Goal: Task Accomplishment & Management: Manage account settings

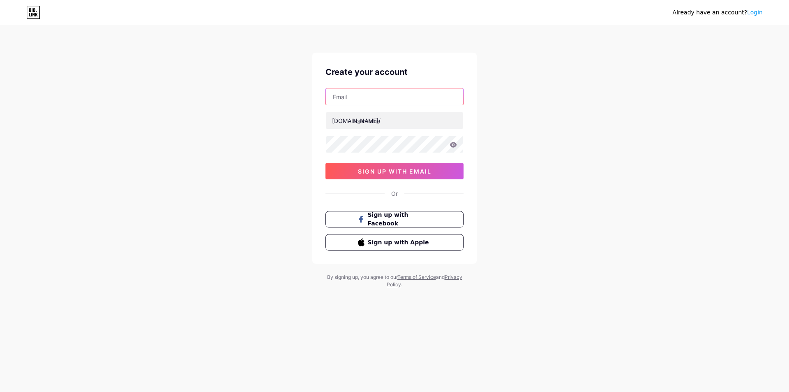
click at [386, 102] on input "text" at bounding box center [394, 96] width 137 height 16
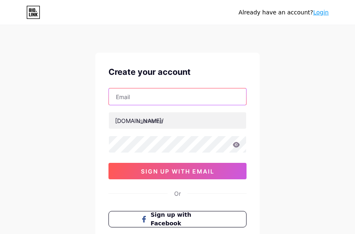
click at [190, 103] on input "text" at bounding box center [177, 96] width 137 height 16
paste input "[EMAIL_ADDRESS][DOMAIN_NAME]"
type input "[EMAIL_ADDRESS][DOMAIN_NAME]"
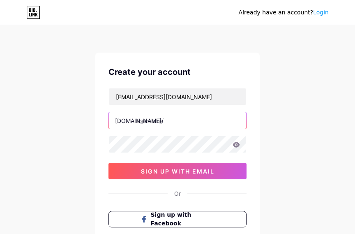
click at [168, 116] on input "text" at bounding box center [177, 120] width 137 height 16
paste input "s8totosedapkali"
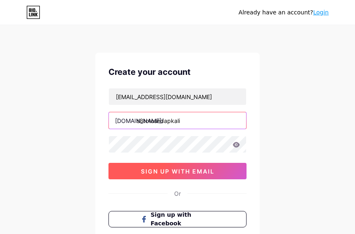
type input "s8totosedapkali"
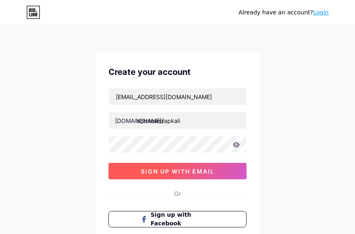
click at [190, 174] on span "sign up with email" at bounding box center [178, 171] width 74 height 7
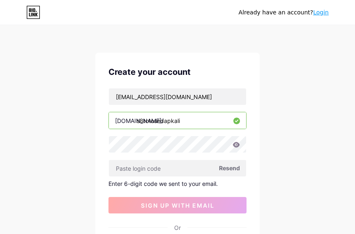
click at [226, 167] on span "Resend" at bounding box center [229, 168] width 21 height 9
click at [231, 167] on span "Resend" at bounding box center [229, 168] width 21 height 9
click at [233, 169] on span "Resend" at bounding box center [229, 168] width 21 height 9
click at [233, 165] on span "Resend" at bounding box center [229, 168] width 21 height 9
click at [227, 171] on span "Resend" at bounding box center [229, 168] width 21 height 9
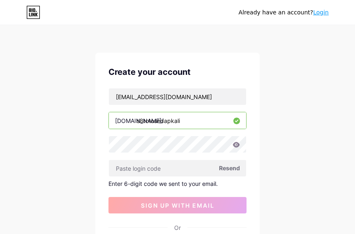
click at [236, 172] on span "Resend" at bounding box center [229, 168] width 21 height 9
click at [227, 171] on span "Resend" at bounding box center [229, 168] width 21 height 9
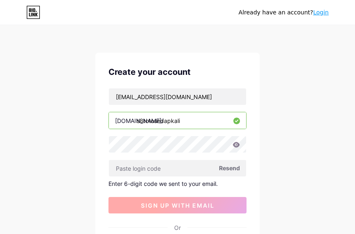
click at [192, 201] on button "sign up with email" at bounding box center [178, 205] width 138 height 16
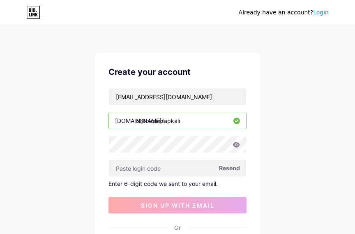
click at [169, 182] on div "Enter 6-digit code we sent to your email." at bounding box center [178, 183] width 138 height 7
click at [215, 180] on div "Enter 6-digit code we sent to your email." at bounding box center [178, 183] width 138 height 7
click at [234, 169] on span "Resend" at bounding box center [229, 168] width 21 height 9
click at [325, 9] on link "Login" at bounding box center [321, 12] width 16 height 7
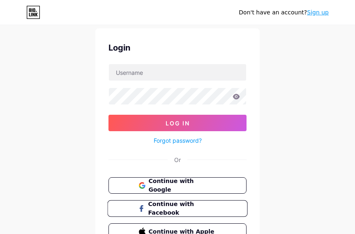
scroll to position [41, 0]
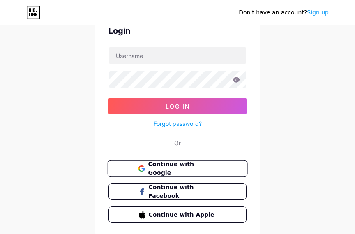
click at [168, 170] on span "Continue with Google" at bounding box center [182, 169] width 69 height 18
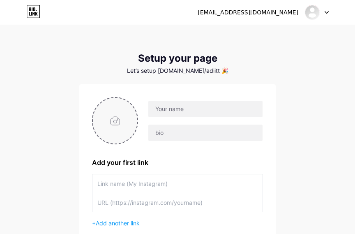
click at [126, 127] on input "file" at bounding box center [115, 121] width 44 height 46
type input "C:\fakepath\qJ1343OB.webp"
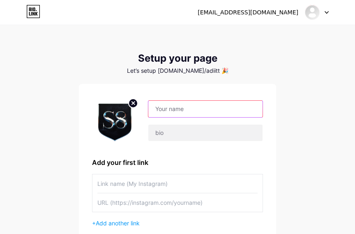
click at [175, 114] on input "text" at bounding box center [205, 109] width 114 height 16
paste input "s8totosedapkali"
type input "s8totosedapkali"
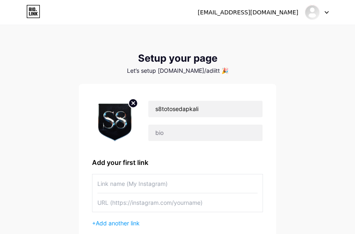
click at [160, 185] on input "text" at bounding box center [177, 183] width 160 height 18
paste input "[URL][DOMAIN_NAME]"
type input "[URL][DOMAIN_NAME]"
click at [169, 210] on input "text" at bounding box center [177, 202] width 160 height 18
paste input "[URL][DOMAIN_NAME]"
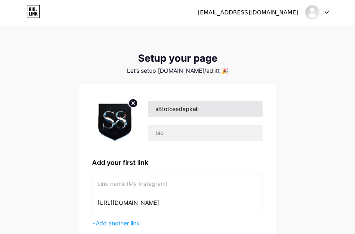
type input "[URL][DOMAIN_NAME]"
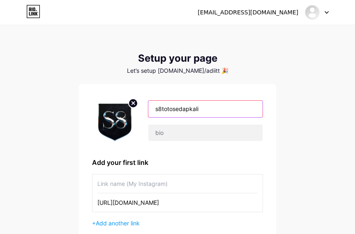
drag, startPoint x: 198, startPoint y: 106, endPoint x: 155, endPoint y: 106, distance: 43.2
click at [155, 106] on input "s8totosedapkali" at bounding box center [205, 109] width 114 height 16
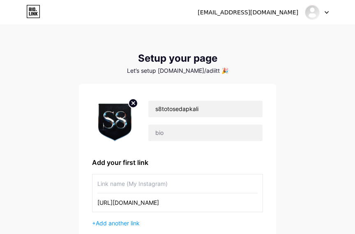
click at [147, 182] on input "text" at bounding box center [177, 183] width 160 height 18
paste input "s8totosedapkali"
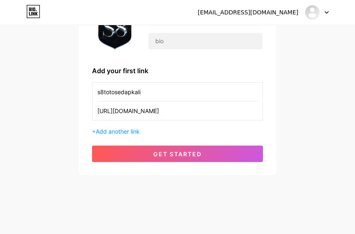
scroll to position [92, 0]
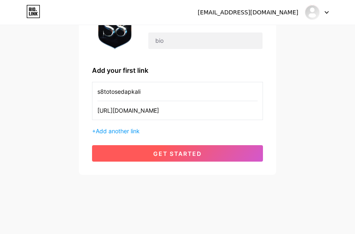
type input "s8totosedapkali"
click at [185, 152] on span "get started" at bounding box center [177, 153] width 48 height 7
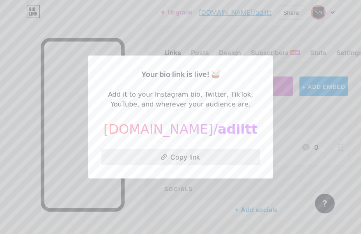
click at [178, 159] on button "Copy link" at bounding box center [181, 157] width 159 height 16
click at [199, 206] on div at bounding box center [180, 117] width 361 height 234
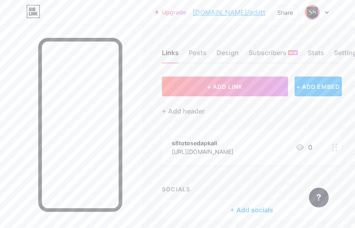
click at [338, 147] on icon at bounding box center [335, 147] width 6 height 8
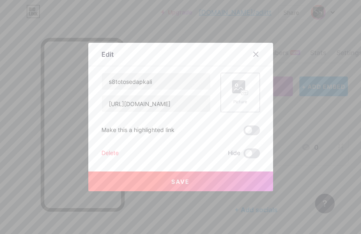
click at [241, 100] on div "Picture" at bounding box center [240, 102] width 16 height 6
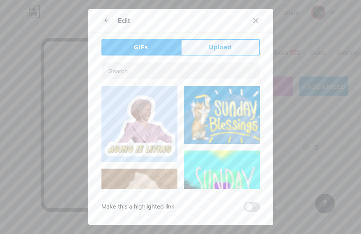
click at [218, 52] on button "Upload" at bounding box center [220, 47] width 79 height 16
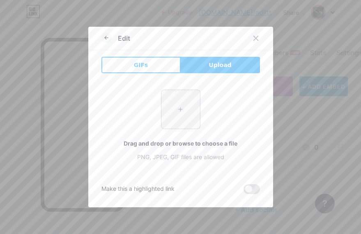
click at [177, 116] on input "file" at bounding box center [181, 109] width 39 height 39
type input "C:\fakepath\qJ1343OB.webp"
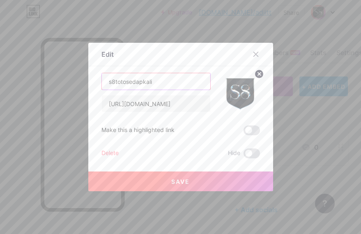
drag, startPoint x: 167, startPoint y: 83, endPoint x: 65, endPoint y: 86, distance: 101.6
click at [65, 86] on div "Edit Content YouTube Play YouTube video without leaving your page. ADD Vimeo Pl…" at bounding box center [180, 117] width 361 height 234
type input "LOGIN S8TOTO"
click at [162, 186] on button "Save" at bounding box center [180, 181] width 185 height 20
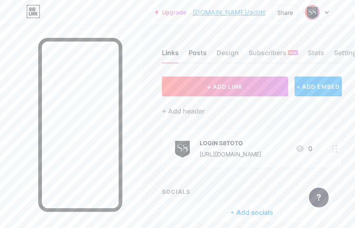
click at [203, 52] on div "Posts" at bounding box center [198, 55] width 18 height 15
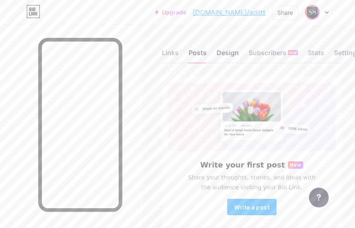
click at [228, 48] on div "Design" at bounding box center [228, 55] width 22 height 15
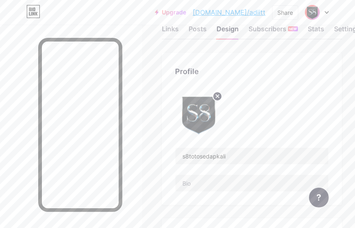
scroll to position [41, 0]
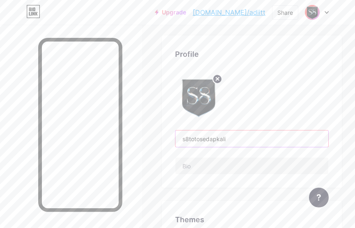
drag, startPoint x: 251, startPoint y: 139, endPoint x: 177, endPoint y: 134, distance: 74.2
click at [177, 134] on div "Profile s8totosedapkali" at bounding box center [252, 111] width 180 height 152
paste input "S8TOTO Slot Online Aman Deposit [PERSON_NAME]"
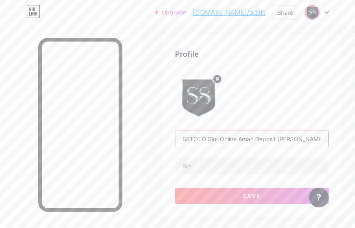
type input "S8TOTO Slot Online Aman Deposit [PERSON_NAME]"
click at [219, 163] on input "text" at bounding box center [252, 165] width 153 height 16
paste input "S8TOTO adalah salah satu platform slot online terpercaya yang menawarkan pengal…"
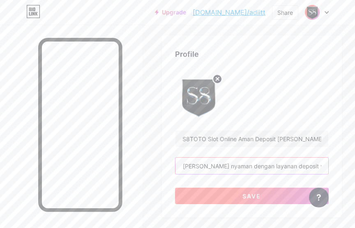
type input "S8TOTO adalah salah satu platform slot online terpercaya yang menawarkan pengal…"
click at [241, 192] on button "Save" at bounding box center [252, 195] width 154 height 16
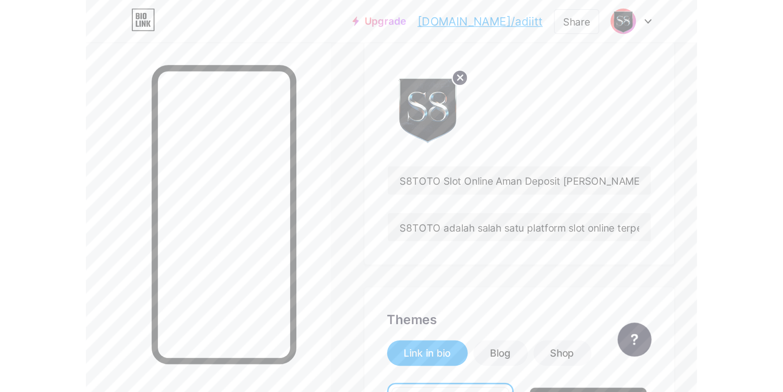
scroll to position [123, 0]
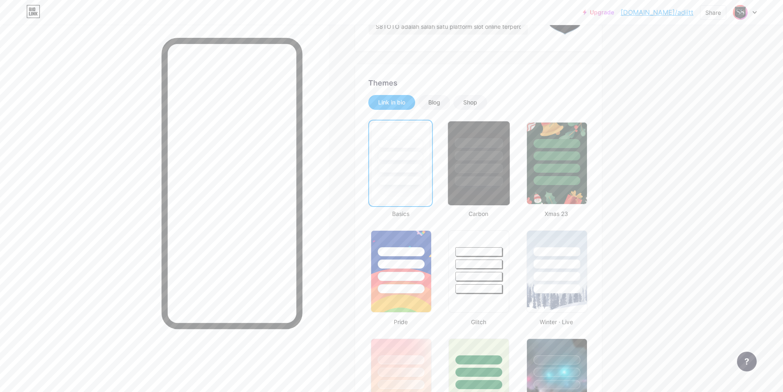
click at [361, 205] on div at bounding box center [479, 163] width 68 height 90
click at [361, 190] on div at bounding box center [479, 163] width 62 height 85
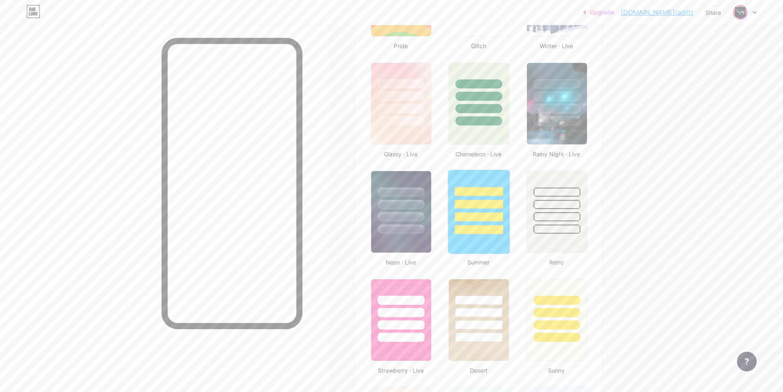
scroll to position [452, 0]
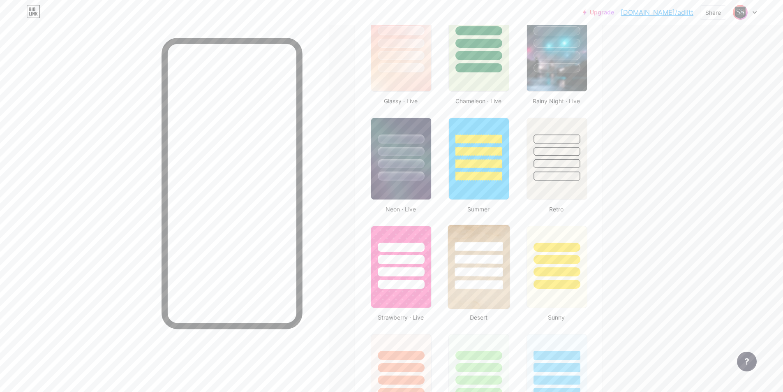
click at [361, 233] on div at bounding box center [479, 258] width 48 height 9
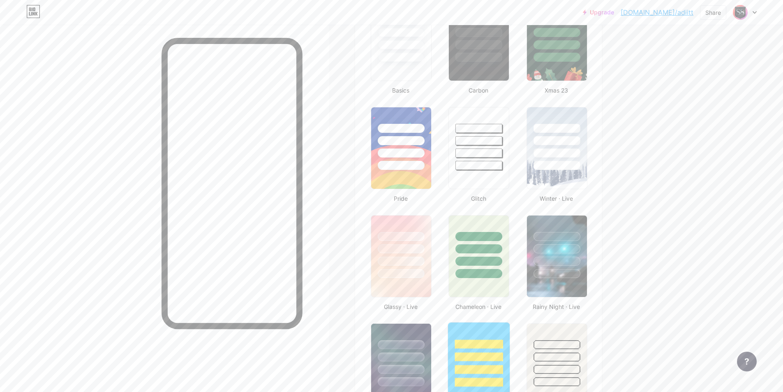
scroll to position [41, 0]
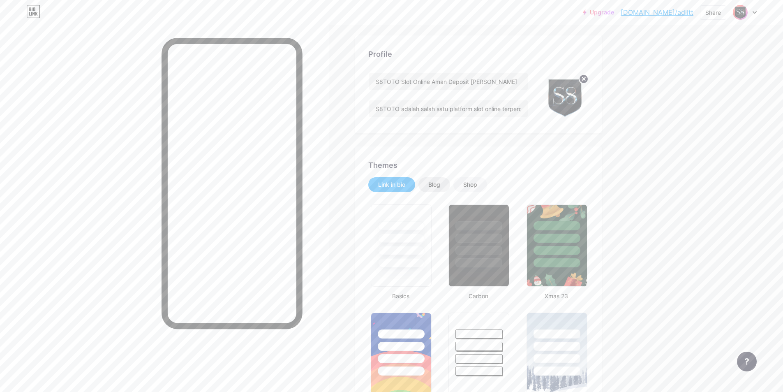
click at [361, 185] on div "Blog" at bounding box center [434, 184] width 12 height 8
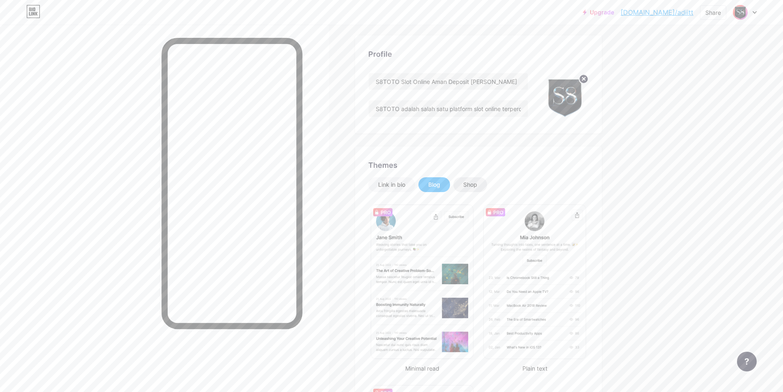
click at [361, 180] on div "Shop" at bounding box center [470, 184] width 34 height 15
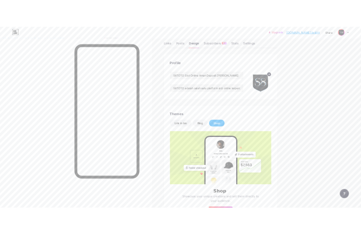
scroll to position [0, 0]
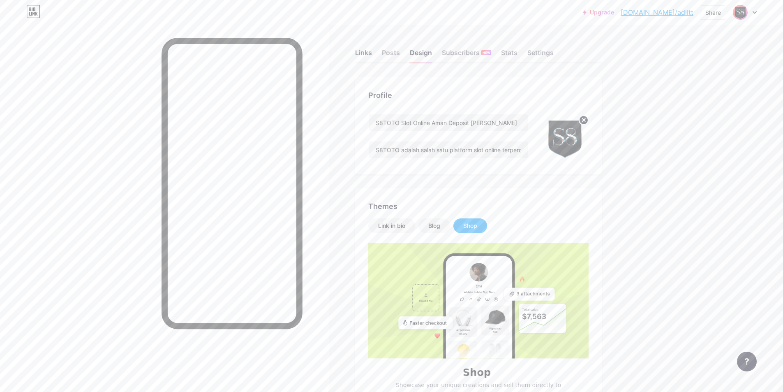
click at [361, 55] on div "Links" at bounding box center [363, 55] width 17 height 15
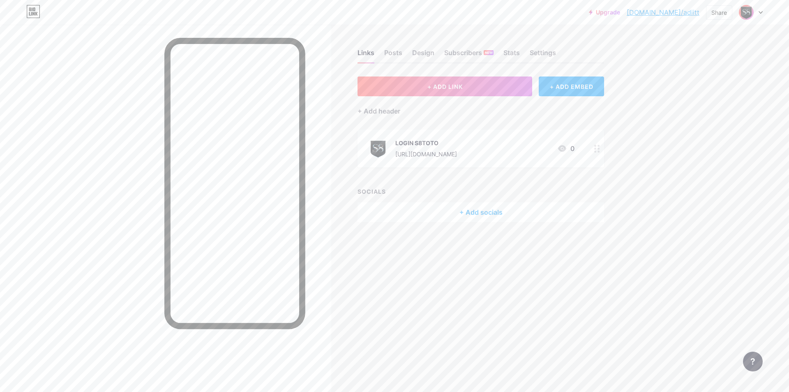
click at [361, 209] on div "+ Add socials" at bounding box center [481, 212] width 247 height 20
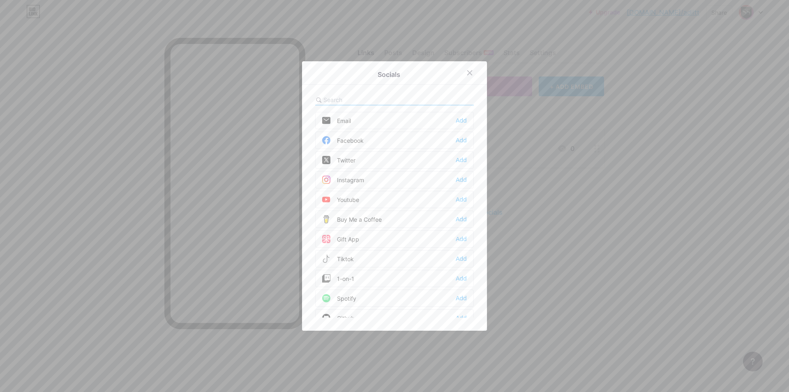
click at [361, 75] on icon at bounding box center [469, 72] width 7 height 7
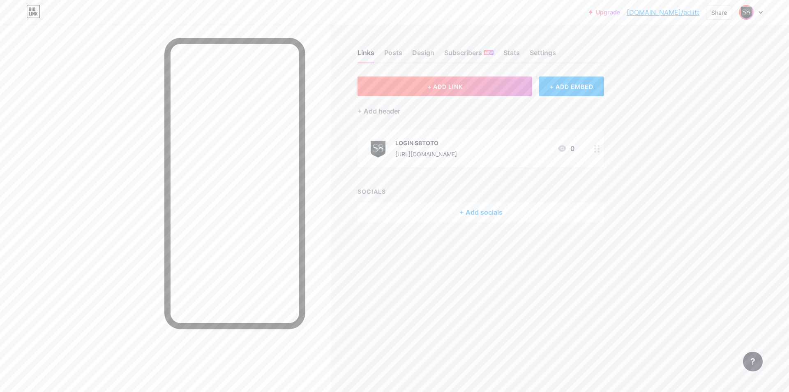
click at [361, 83] on span "+ ADD LINK" at bounding box center [444, 86] width 35 height 7
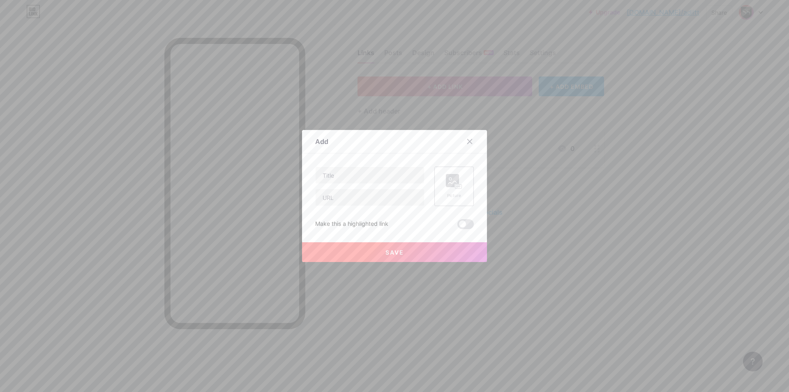
click at [361, 185] on rect at bounding box center [458, 187] width 7 height 4
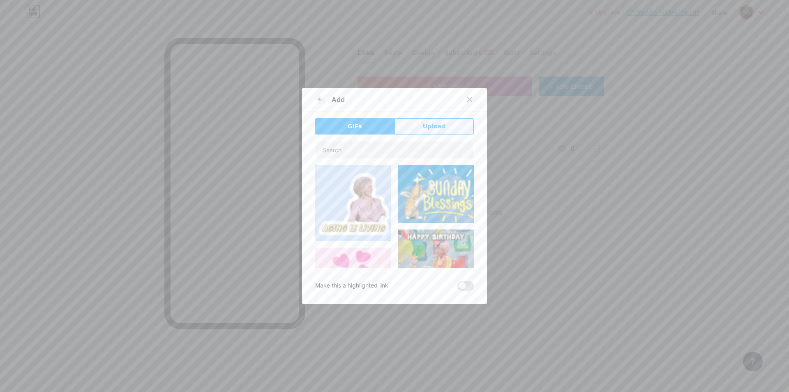
click at [361, 121] on button "Upload" at bounding box center [434, 126] width 79 height 16
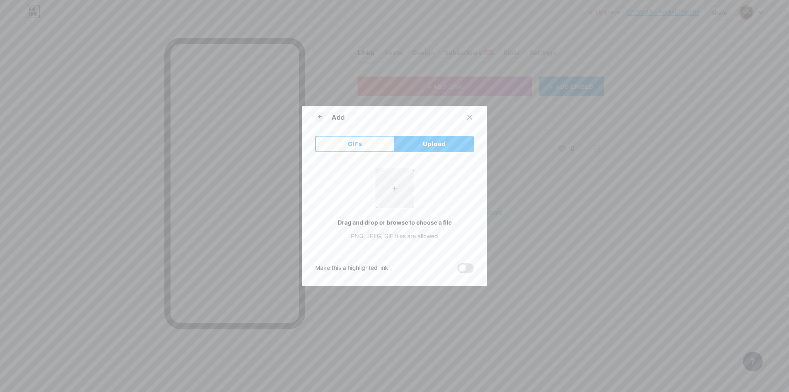
click at [361, 198] on input "file" at bounding box center [394, 188] width 39 height 39
type input "C:\fakepath\qJ1343OB.webp"
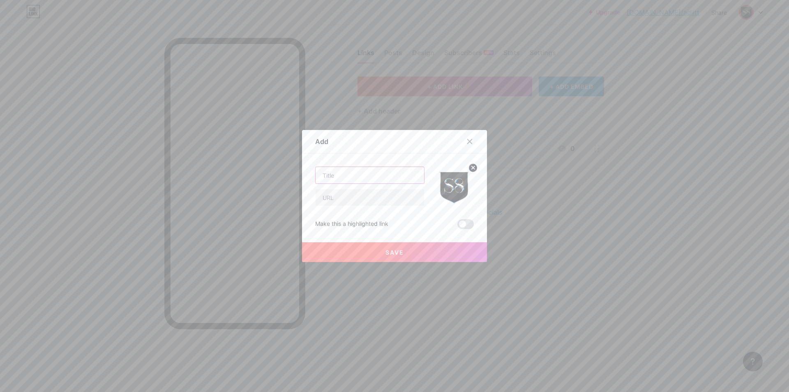
click at [361, 176] on input "text" at bounding box center [370, 175] width 109 height 16
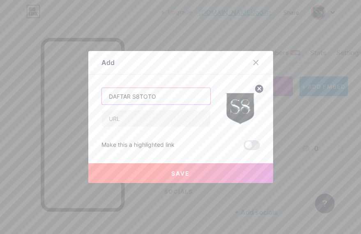
type input "DAFTAR S8TOTO"
click at [130, 118] on input "text" at bounding box center [156, 118] width 109 height 16
paste input "[URL][DOMAIN_NAME]"
type input "[URL][DOMAIN_NAME]"
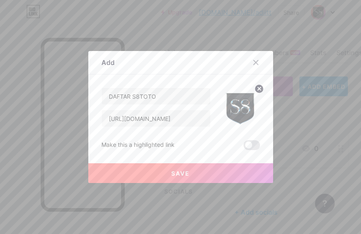
click at [148, 171] on button "Save" at bounding box center [180, 173] width 185 height 20
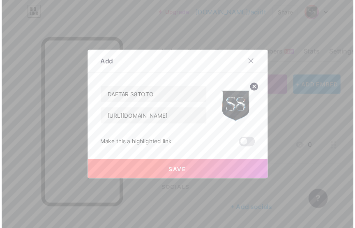
scroll to position [0, 0]
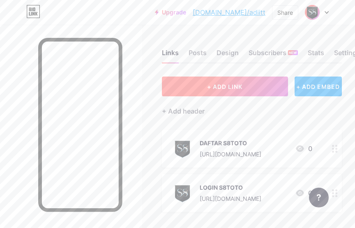
click at [233, 84] on span "+ ADD LINK" at bounding box center [224, 86] width 35 height 7
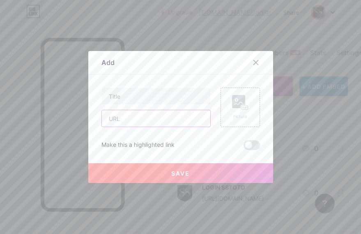
click at [125, 120] on input "text" at bounding box center [156, 118] width 109 height 16
click at [142, 99] on input "text" at bounding box center [156, 96] width 109 height 16
type input "RTP GACOR"
click at [155, 115] on input "text" at bounding box center [156, 118] width 109 height 16
paste input "[URL][DOMAIN_NAME]"
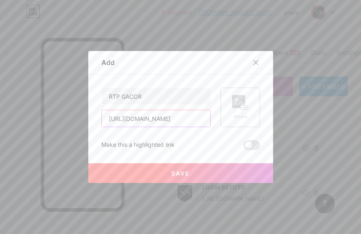
type input "[URL][DOMAIN_NAME]"
click at [233, 109] on icon at bounding box center [240, 102] width 16 height 15
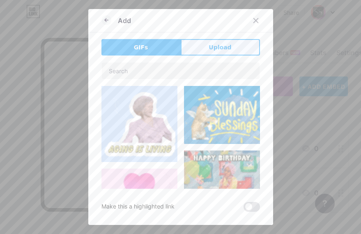
click at [209, 46] on span "Upload" at bounding box center [220, 47] width 23 height 9
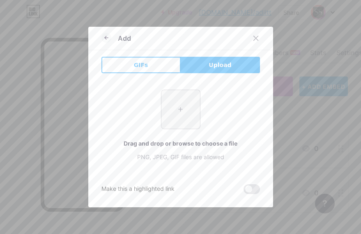
click at [171, 121] on input "file" at bounding box center [181, 109] width 39 height 39
type input "C:\fakepath\qJ1343OB.webp"
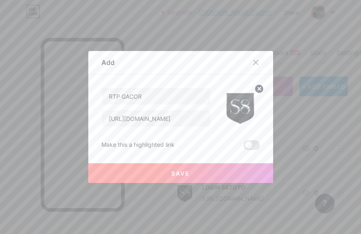
click at [188, 172] on button "Save" at bounding box center [180, 173] width 185 height 20
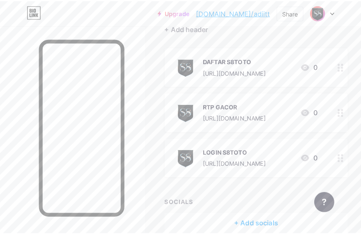
scroll to position [41, 0]
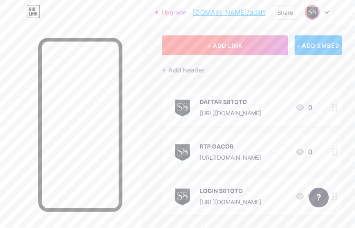
click at [217, 46] on span "+ ADD LINK" at bounding box center [224, 45] width 35 height 7
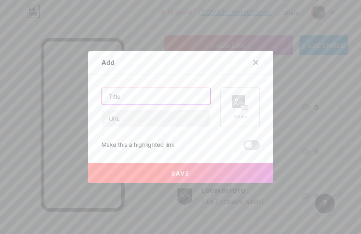
click at [183, 100] on input "text" at bounding box center [156, 96] width 109 height 16
paste input "[URL][DOMAIN_NAME]"
type input "[URL][DOMAIN_NAME]"
click at [165, 127] on div at bounding box center [156, 118] width 109 height 17
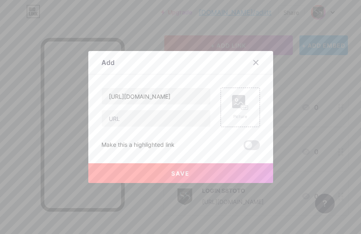
scroll to position [0, 0]
click at [165, 122] on input "text" at bounding box center [156, 118] width 109 height 16
type input "GROUP FACEBOOK"
click at [236, 112] on div "Picture" at bounding box center [240, 107] width 16 height 25
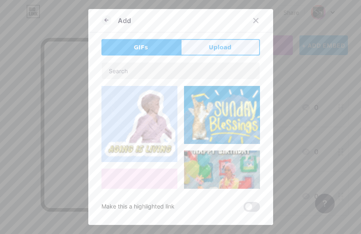
click at [210, 46] on span "Upload" at bounding box center [220, 47] width 23 height 9
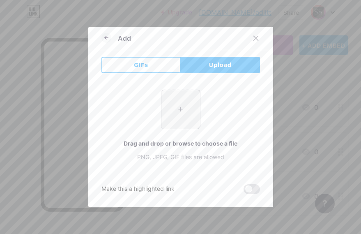
click at [188, 101] on input "file" at bounding box center [181, 109] width 39 height 39
type input "C:\fakepath\qJ1343OB.webp"
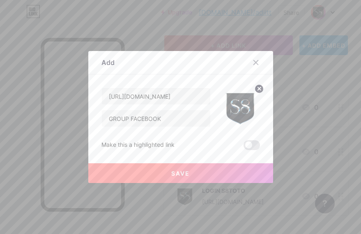
click at [178, 169] on button "Save" at bounding box center [180, 173] width 185 height 20
click at [175, 173] on span at bounding box center [181, 173] width 12 height 12
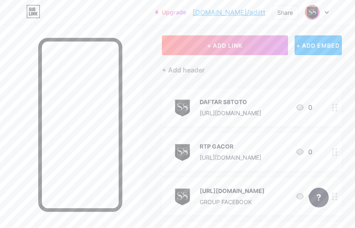
click at [263, 194] on div "[URL][DOMAIN_NAME]" at bounding box center [232, 190] width 65 height 9
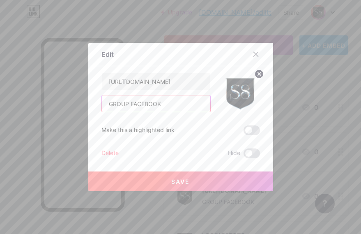
drag, startPoint x: 170, startPoint y: 101, endPoint x: 102, endPoint y: 104, distance: 68.7
click at [102, 104] on input "GROUP FACEBOOK" at bounding box center [156, 103] width 109 height 16
click at [141, 82] on input "[URL][DOMAIN_NAME]" at bounding box center [156, 81] width 109 height 16
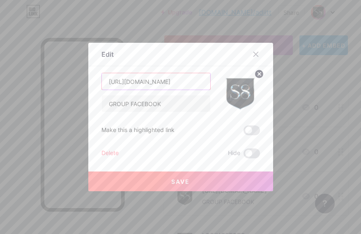
paste input "GROUP FACEBOOK"
type input "GROUP FACEBOOK"
drag, startPoint x: 166, startPoint y: 104, endPoint x: 99, endPoint y: 110, distance: 67.6
click at [102, 110] on input "GROUP FACEBOOK" at bounding box center [156, 103] width 109 height 16
paste input "[URL][DOMAIN_NAME]"
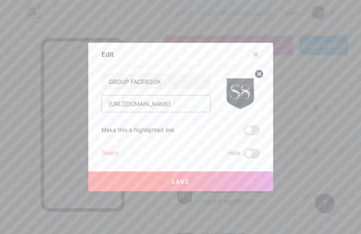
scroll to position [0, 18]
type input "[URL][DOMAIN_NAME]"
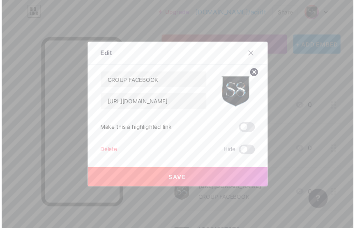
scroll to position [0, 0]
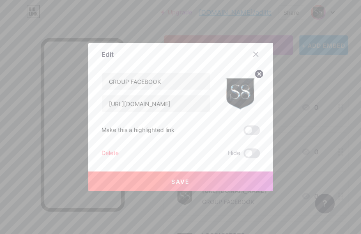
click at [187, 174] on button "Save" at bounding box center [180, 181] width 185 height 20
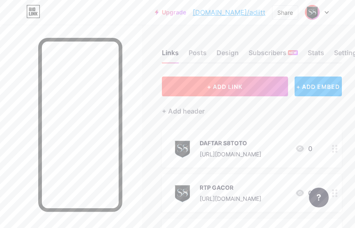
click at [275, 81] on button "+ ADD LINK" at bounding box center [225, 86] width 126 height 20
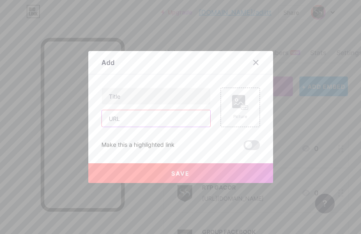
click at [124, 117] on input "text" at bounding box center [156, 118] width 109 height 16
paste input "[URL][DOMAIN_NAME]"
type input "[URL][DOMAIN_NAME]"
click at [149, 95] on input "text" at bounding box center [156, 96] width 109 height 16
type input "LIVE BOLA"
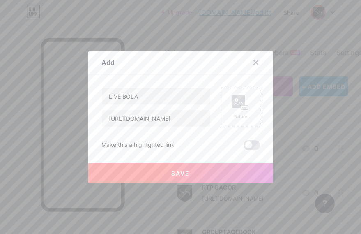
click at [227, 119] on div "Picture" at bounding box center [240, 107] width 39 height 39
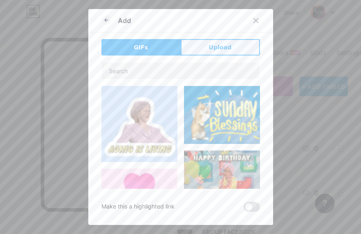
click at [213, 40] on button "Upload" at bounding box center [220, 47] width 79 height 16
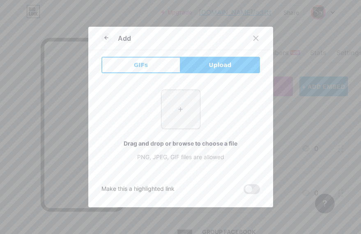
click at [194, 104] on input "file" at bounding box center [181, 109] width 39 height 39
type input "C:\fakepath\qJ1343OB.webp"
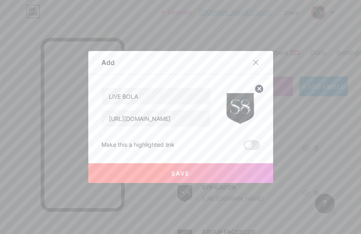
click at [208, 172] on button "Save" at bounding box center [180, 173] width 185 height 20
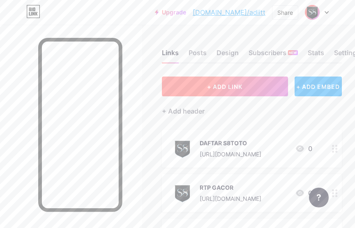
click at [220, 90] on button "+ ADD LINK" at bounding box center [225, 86] width 126 height 20
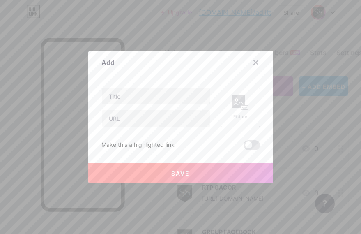
click at [221, 112] on div "Picture" at bounding box center [240, 107] width 39 height 39
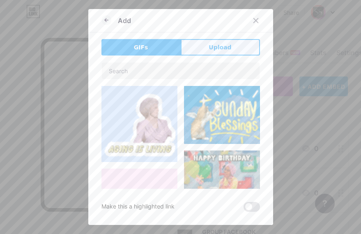
click at [213, 48] on span "Upload" at bounding box center [220, 47] width 23 height 9
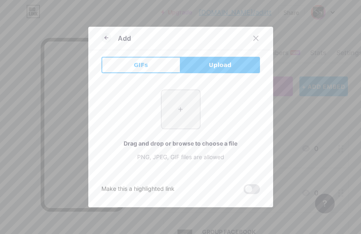
click at [166, 100] on input "file" at bounding box center [181, 109] width 39 height 39
type input "C:\fakepath\qJ1343OB.webp"
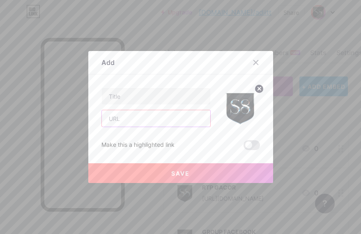
click at [160, 124] on input "text" at bounding box center [156, 118] width 109 height 16
paste input "[URL][DOMAIN_NAME]"
type input "[URL][DOMAIN_NAME]"
click at [153, 92] on input "text" at bounding box center [156, 96] width 109 height 16
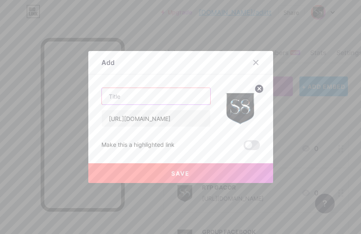
scroll to position [0, 0]
type input "WHATSAPP"
drag, startPoint x: 146, startPoint y: 172, endPoint x: 141, endPoint y: 171, distance: 5.1
click at [141, 171] on button "Save" at bounding box center [180, 173] width 185 height 20
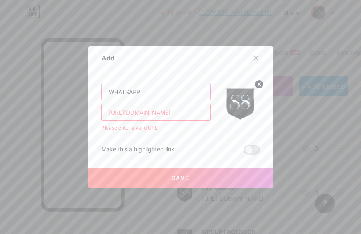
drag, startPoint x: 145, startPoint y: 89, endPoint x: 100, endPoint y: 91, distance: 45.3
click at [102, 91] on input "WHATSAPP" at bounding box center [156, 91] width 109 height 16
click at [164, 117] on input "[URL][DOMAIN_NAME]" at bounding box center [156, 112] width 109 height 16
click at [175, 115] on input "[URL][DOMAIN_NAME]" at bounding box center [156, 112] width 109 height 16
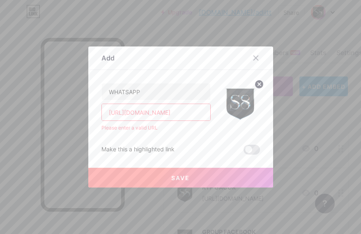
click at [175, 115] on input "[URL][DOMAIN_NAME]" at bounding box center [156, 112] width 109 height 16
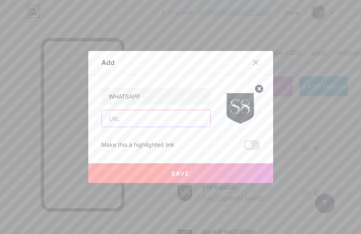
click at [162, 120] on input "text" at bounding box center [156, 118] width 109 height 16
paste input "[URL][DOMAIN_NAME]"
type input "[URL][DOMAIN_NAME]"
click at [156, 163] on button "Save" at bounding box center [180, 173] width 185 height 20
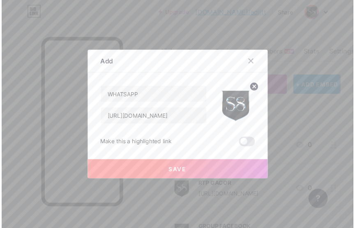
scroll to position [0, 0]
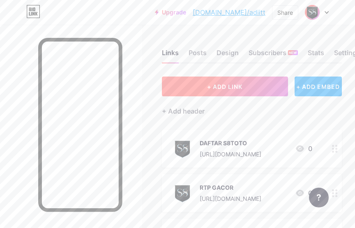
drag, startPoint x: 251, startPoint y: 95, endPoint x: 306, endPoint y: 157, distance: 82.6
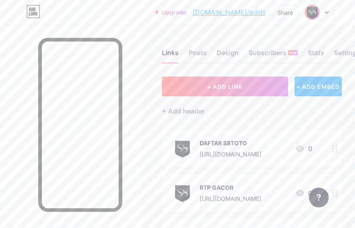
click at [306, 157] on div "DAFTAR S8TOTO [URL][DOMAIN_NAME] 0" at bounding box center [242, 148] width 141 height 21
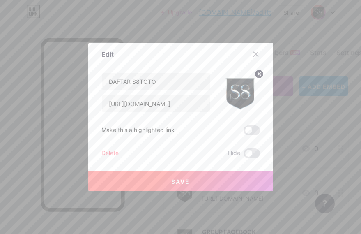
click at [185, 178] on span "Save" at bounding box center [180, 181] width 18 height 7
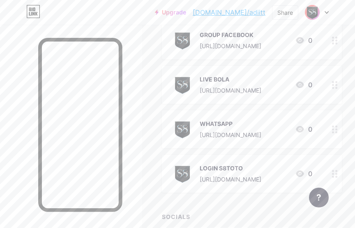
scroll to position [164, 0]
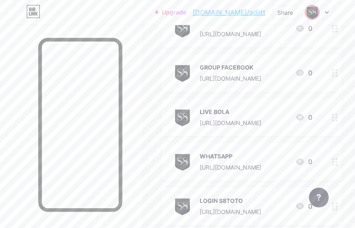
drag, startPoint x: 223, startPoint y: 207, endPoint x: 210, endPoint y: 85, distance: 121.9
click at [210, 85] on span "DAFTAR S8TOTO [URL][DOMAIN_NAME] 0 RTP GACOR [URL][DOMAIN_NAME] 0 GROUP FACEBOO…" at bounding box center [252, 95] width 180 height 260
click at [313, 143] on div "WHATSAPP [URL][DOMAIN_NAME] 0" at bounding box center [252, 162] width 180 height 38
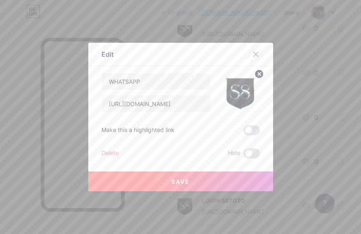
click at [249, 51] on div at bounding box center [256, 54] width 15 height 15
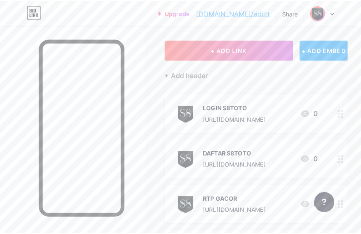
scroll to position [0, 0]
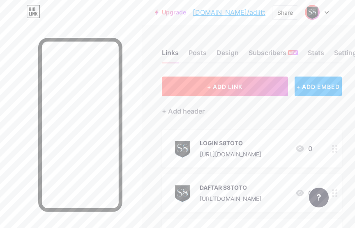
click at [233, 92] on button "+ ADD LINK" at bounding box center [225, 86] width 126 height 20
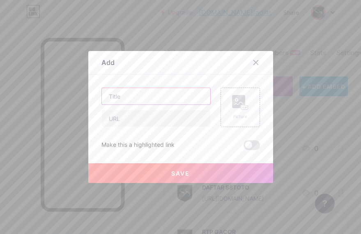
click at [150, 102] on input "text" at bounding box center [156, 96] width 109 height 16
type input "TELEGRAM"
click at [233, 106] on rect at bounding box center [238, 101] width 13 height 13
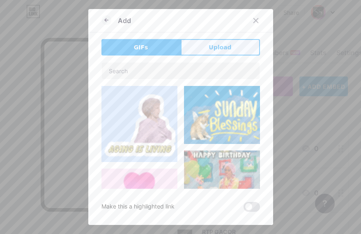
click at [209, 45] on span "Upload" at bounding box center [220, 47] width 23 height 9
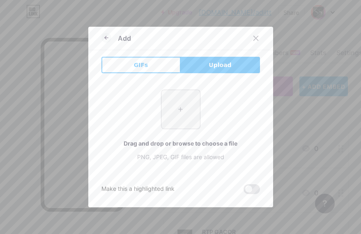
click at [177, 116] on input "file" at bounding box center [181, 109] width 39 height 39
type input "C:\fakepath\qJ1343OB.webp"
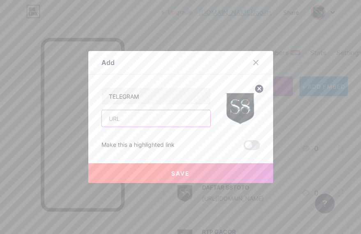
click at [124, 110] on input "text" at bounding box center [156, 118] width 109 height 16
paste input "[URL][DOMAIN_NAME]"
type input "[URL][DOMAIN_NAME]"
click at [193, 167] on button "Save" at bounding box center [180, 173] width 185 height 20
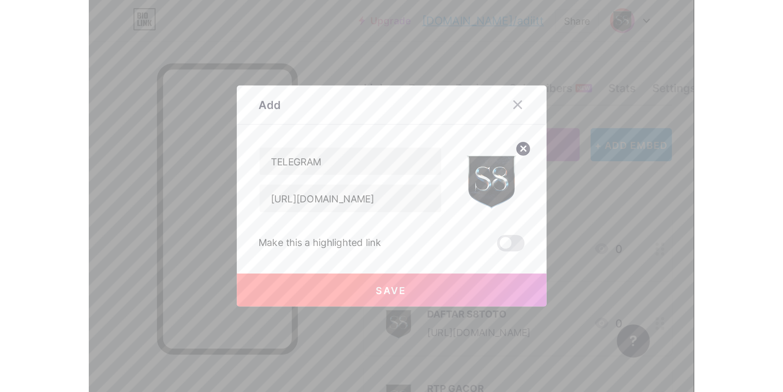
scroll to position [0, 0]
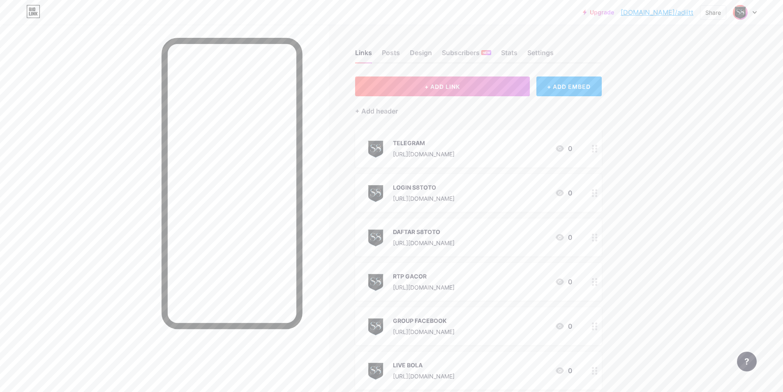
drag, startPoint x: 459, startPoint y: 154, endPoint x: 476, endPoint y: 224, distance: 72.3
click at [361, 224] on span "TELEGRAM [URL][DOMAIN_NAME] 0 LOGIN S8TOTO [URL][DOMAIN_NAME] 0 DAFTAR S8TOTO […" at bounding box center [478, 281] width 247 height 304
click at [361, 192] on div "Links Posts Design Subscribers NEW Stats Settings + ADD LINK + ADD EMBED + Add …" at bounding box center [318, 277] width 636 height 505
click at [361, 58] on div "Settings" at bounding box center [540, 55] width 26 height 15
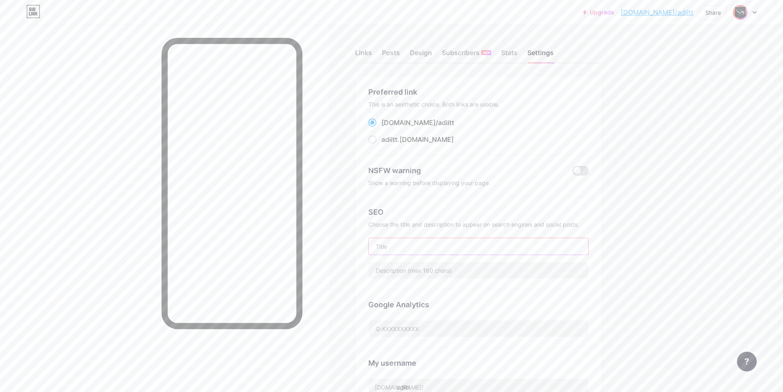
click at [361, 233] on input "text" at bounding box center [478, 246] width 219 height 16
paste input "S8TOTO Slot Online Aman Deposit [PERSON_NAME]"
type input "S8TOTO Slot Online Aman Deposit [PERSON_NAME]"
click at [361, 233] on input "text" at bounding box center [478, 270] width 219 height 16
paste input "S8TOTO adalah salah satu platform slot online terpercaya yang menawarkan pengal…"
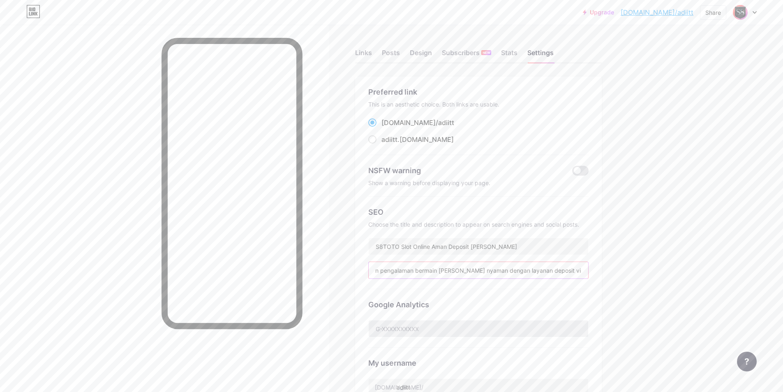
type input "S8TOTO adalah salah satu platform slot online terpercaya yang menawarkan pengal…"
click at [361, 233] on input "text" at bounding box center [478, 328] width 219 height 16
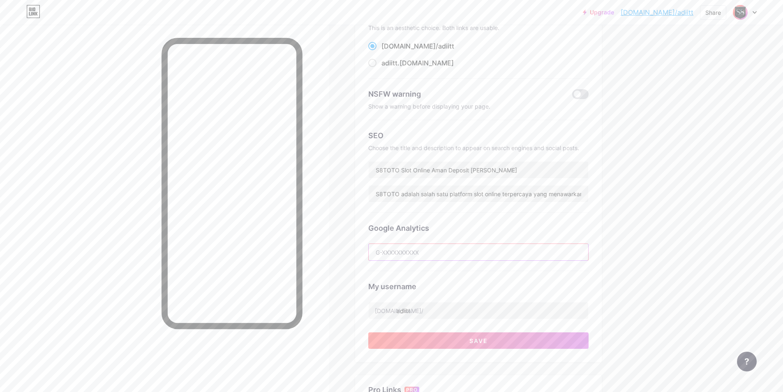
scroll to position [164, 0]
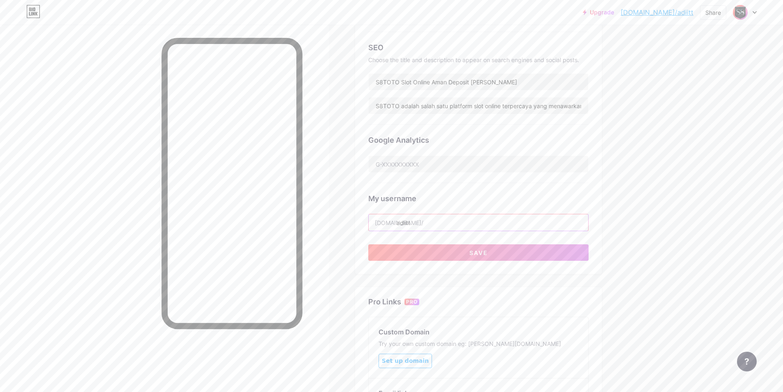
drag, startPoint x: 464, startPoint y: 223, endPoint x: 402, endPoint y: 219, distance: 63.0
click at [361, 219] on input "adiitt" at bounding box center [478, 222] width 219 height 16
paste input "s8totosedapkali"
drag, startPoint x: 463, startPoint y: 219, endPoint x: 394, endPoint y: 218, distance: 69.5
click at [361, 218] on div "[DOMAIN_NAME]/ as8totosedapkali" at bounding box center [478, 222] width 220 height 17
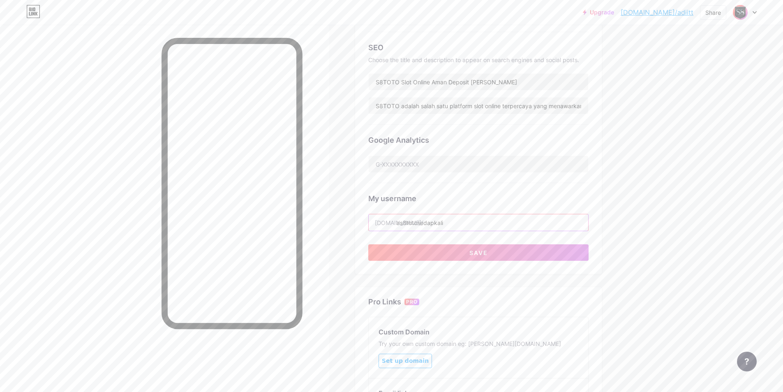
paste input "text"
type input "s8totosedapkali"
click at [361, 233] on button "Save" at bounding box center [478, 252] width 220 height 16
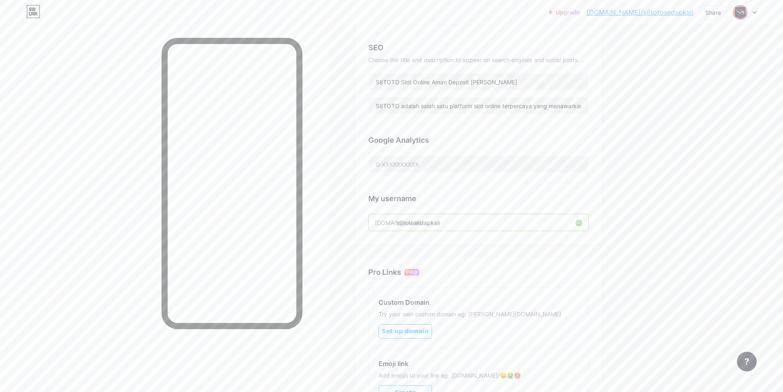
scroll to position [0, 0]
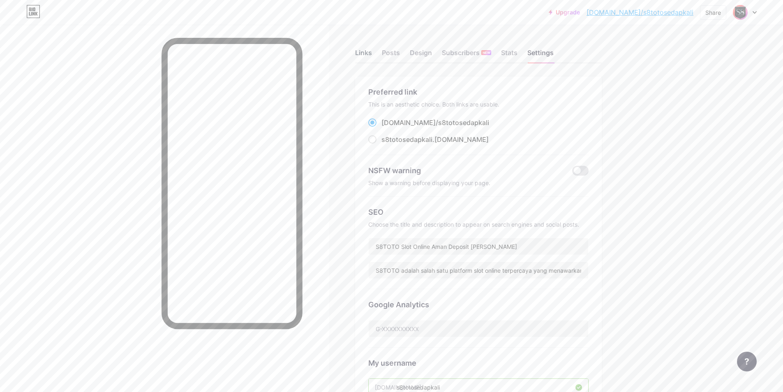
click at [361, 53] on div "Links" at bounding box center [363, 55] width 17 height 15
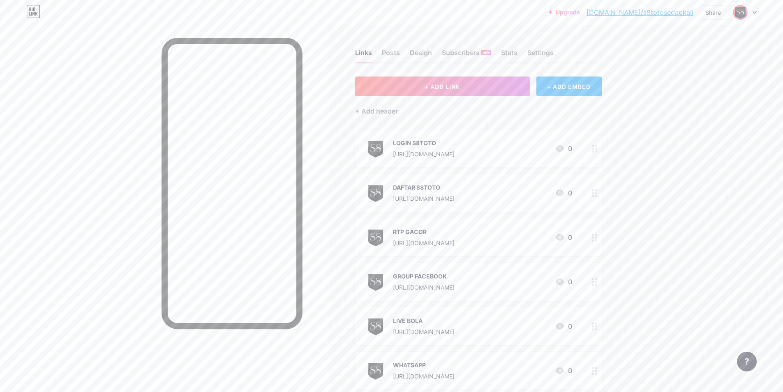
click at [361, 15] on link "[DOMAIN_NAME]/s8totosedapkali" at bounding box center [640, 12] width 107 height 10
